Goal: Task Accomplishment & Management: Use online tool/utility

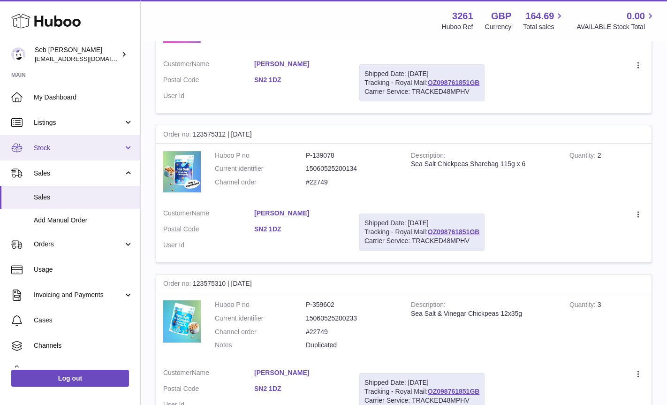
click at [41, 154] on link "Stock" at bounding box center [70, 147] width 140 height 25
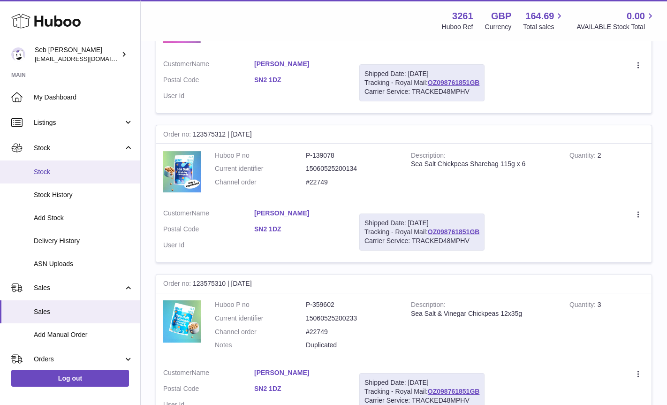
click at [45, 172] on span "Stock" at bounding box center [83, 171] width 99 height 9
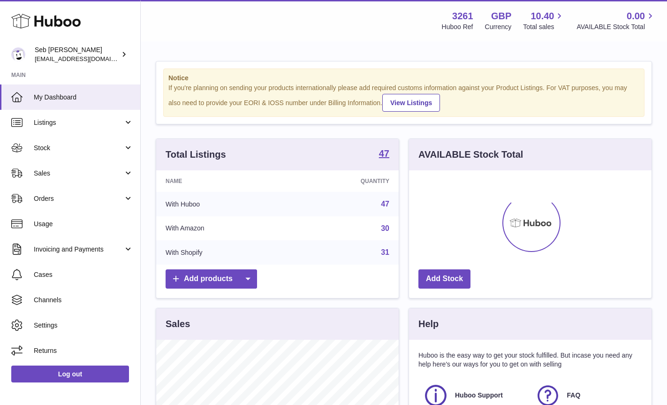
scroll to position [146, 242]
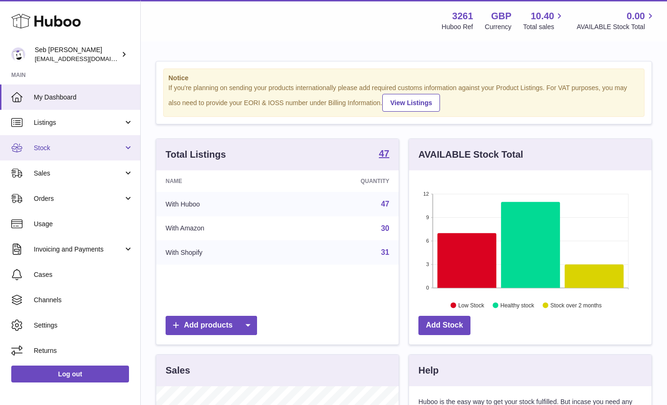
click at [45, 152] on link "Stock" at bounding box center [70, 147] width 140 height 25
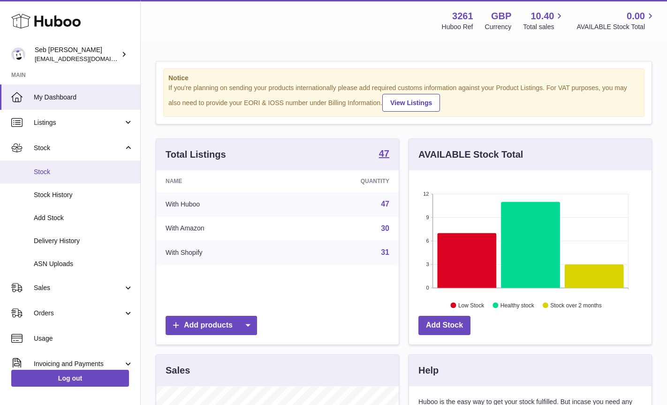
click at [46, 173] on span "Stock" at bounding box center [83, 171] width 99 height 9
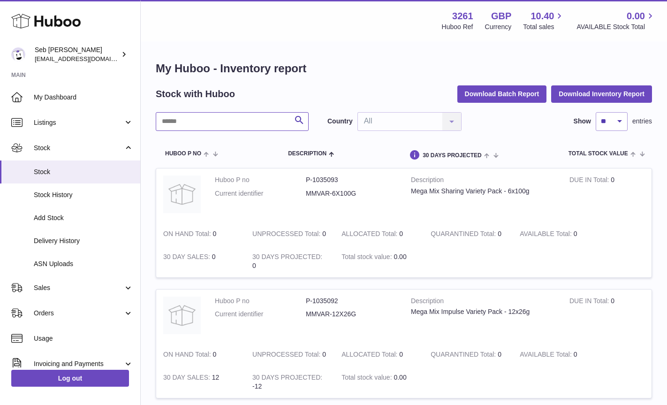
click at [209, 125] on input "text" at bounding box center [232, 121] width 153 height 19
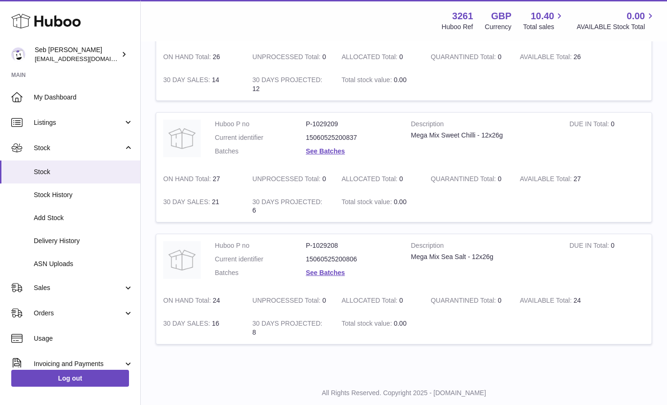
scroll to position [1035, 0]
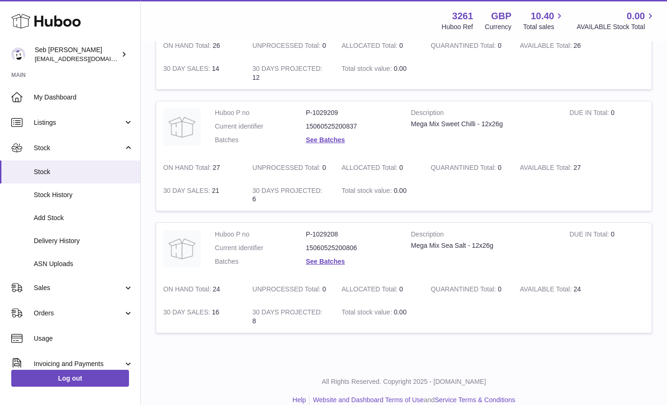
type input "****"
